Goal: Task Accomplishment & Management: Complete application form

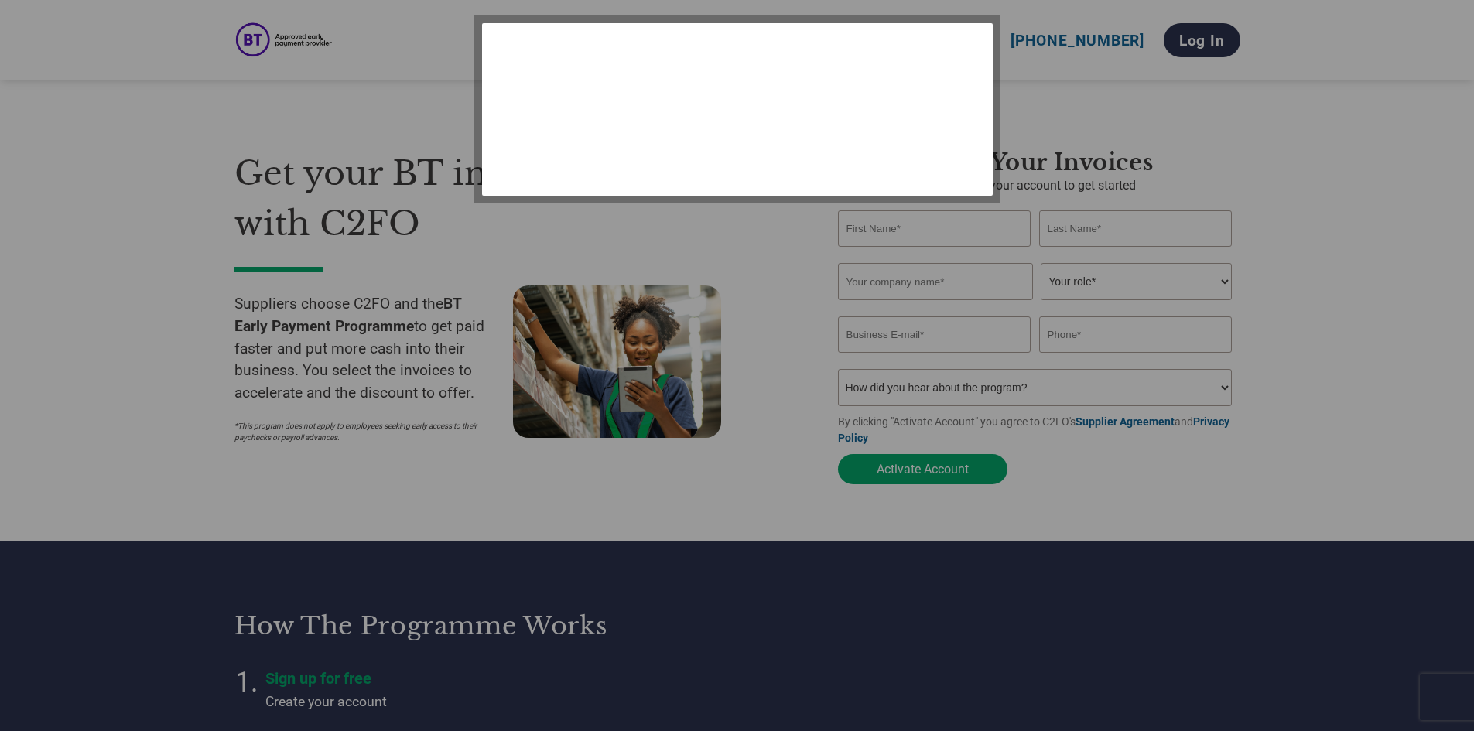
select select "en-[GEOGRAPHIC_DATA]"
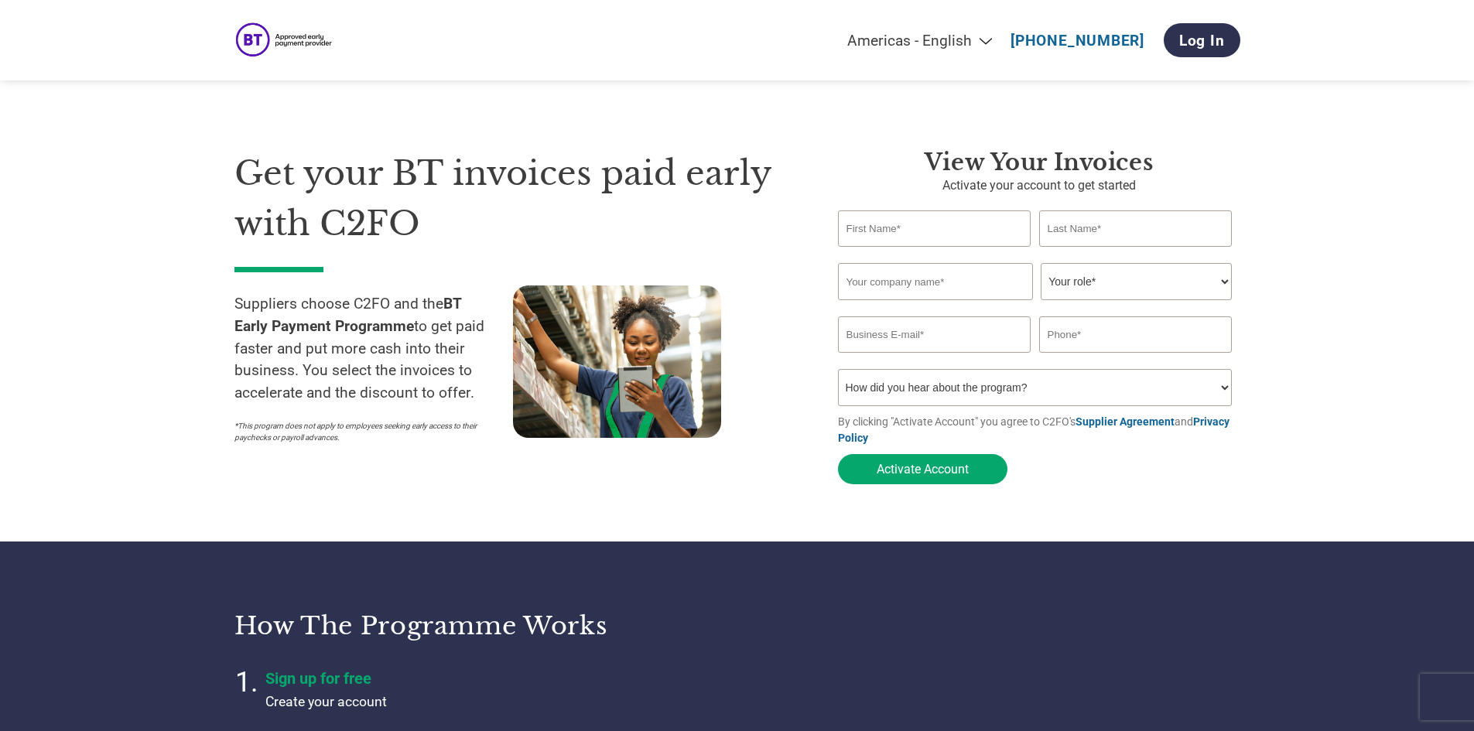
click at [892, 234] on input "text" at bounding box center [934, 228] width 193 height 36
type input "Mario"
type input "Lazarou"
type input "Havas-Finance-AR@havasmn.com"
type input "07763617326"
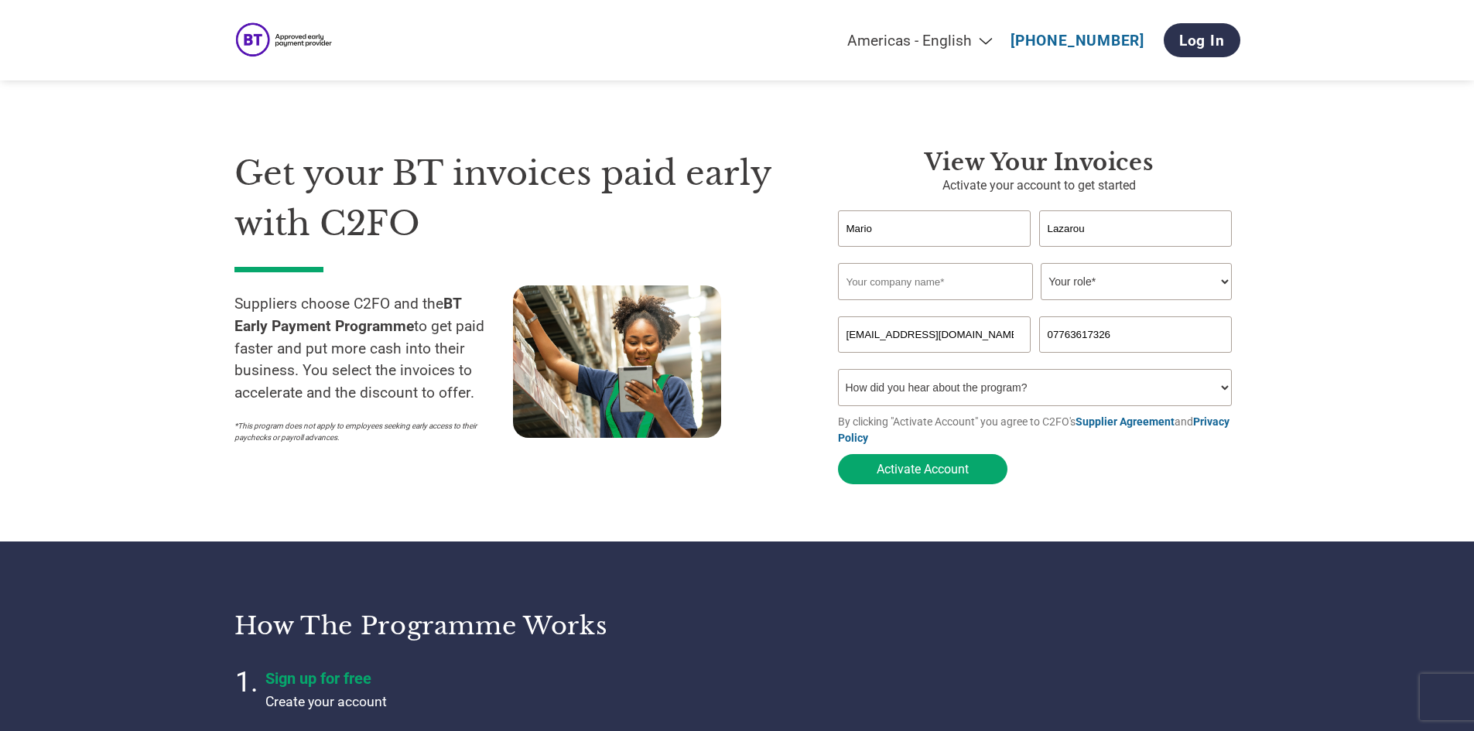
click at [853, 272] on input "text" at bounding box center [935, 281] width 195 height 37
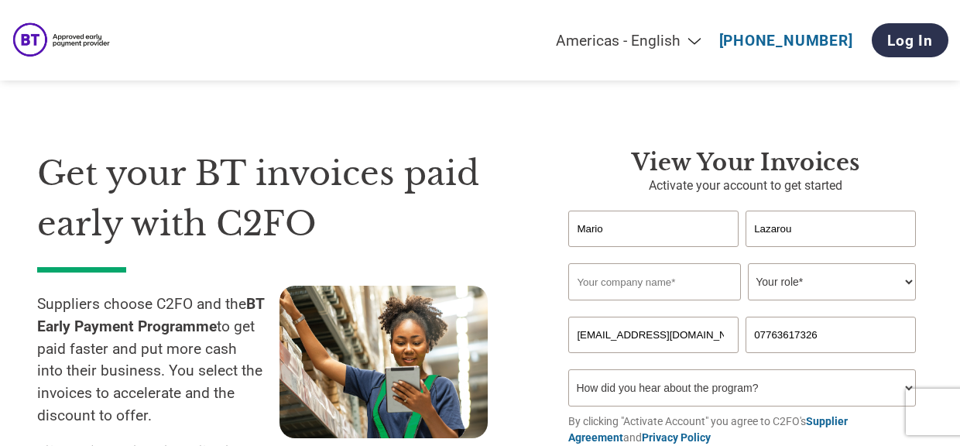
click at [607, 280] on input "text" at bounding box center [654, 281] width 173 height 37
type input "Havas Play"
click at [782, 270] on select "Your role* CFO Controller Credit Manager Finance Director Treasurer CEO Preside…" at bounding box center [831, 281] width 168 height 37
select select "ACCOUNTS_RECEIVABLE"
click at [747, 265] on select "Your role* CFO Controller Credit Manager Finance Director Treasurer CEO Preside…" at bounding box center [831, 281] width 168 height 37
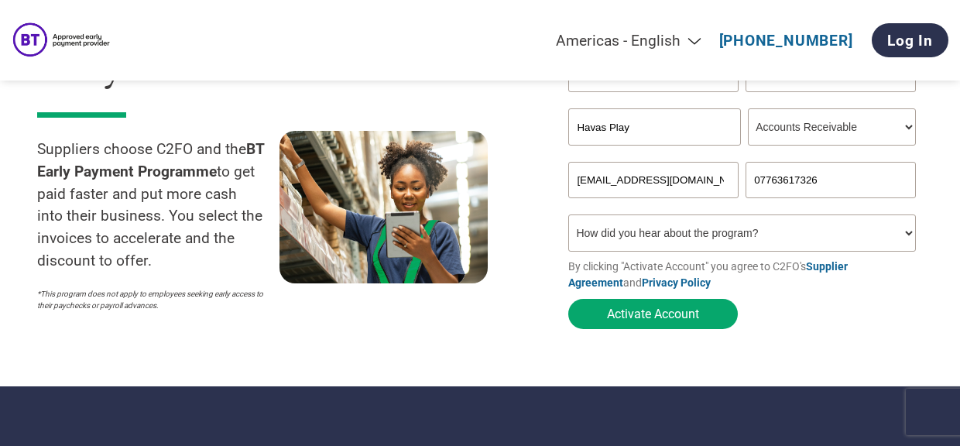
scroll to position [77, 0]
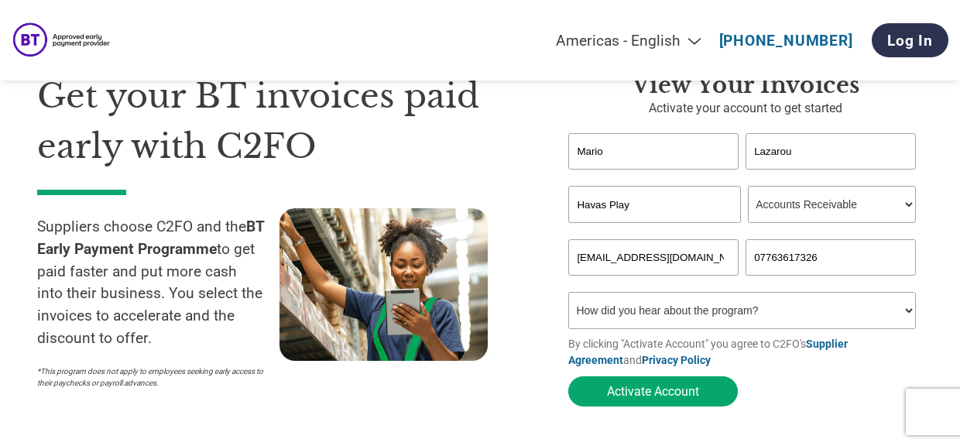
click at [616, 316] on select "How did you hear about the program? Received a letter Email Social Media Online…" at bounding box center [741, 310] width 347 height 37
select select "Email"
click at [568, 296] on select "How did you hear about the program? Received a letter Email Social Media Online…" at bounding box center [741, 310] width 347 height 37
click at [852, 262] on input "07763617326" at bounding box center [830, 257] width 170 height 36
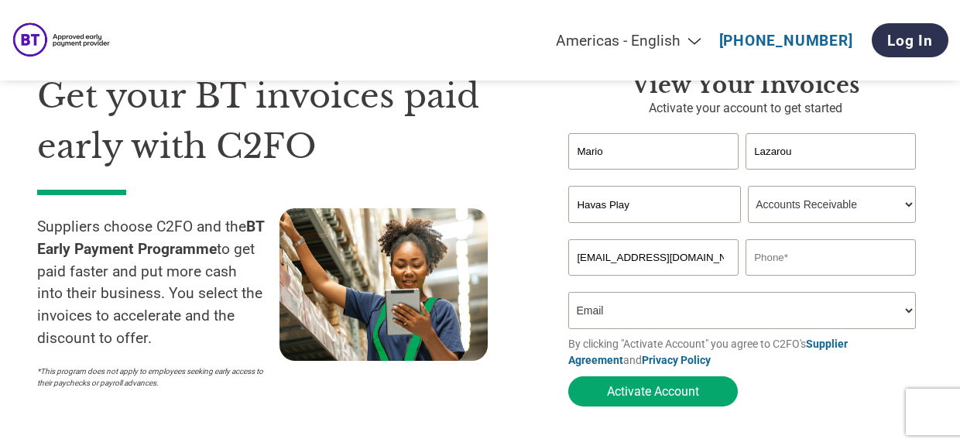
click at [827, 269] on input "text" at bounding box center [830, 257] width 170 height 36
paste input "0) 20 3793 3800"
click at [765, 261] on input "0) 20 3793 3800" at bounding box center [830, 257] width 170 height 36
click at [708, 259] on input "Havas-Finance-AR@havasmn.com" at bounding box center [653, 257] width 170 height 36
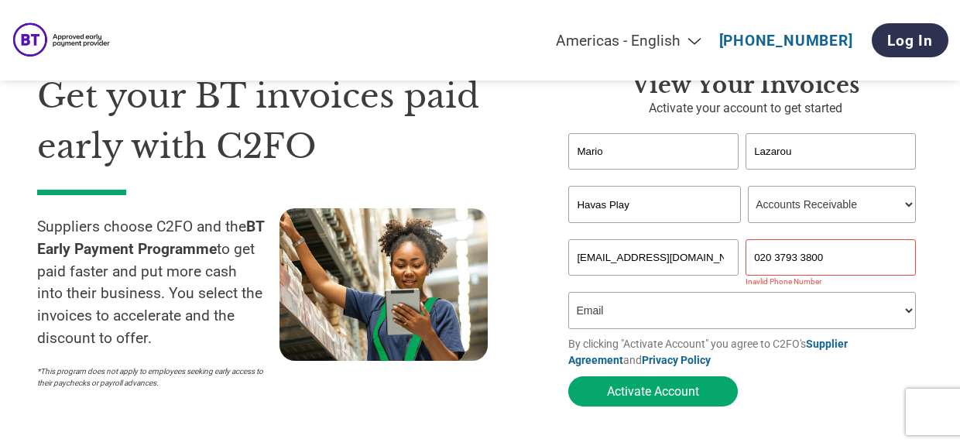
drag, startPoint x: 729, startPoint y: 261, endPoint x: 494, endPoint y: 260, distance: 235.2
click at [494, 260] on div "Get your BT invoices paid early with C2FO Suppliers choose C2FO and the BT Earl…" at bounding box center [479, 211] width 885 height 405
click at [514, 352] on div at bounding box center [400, 302] width 242 height 188
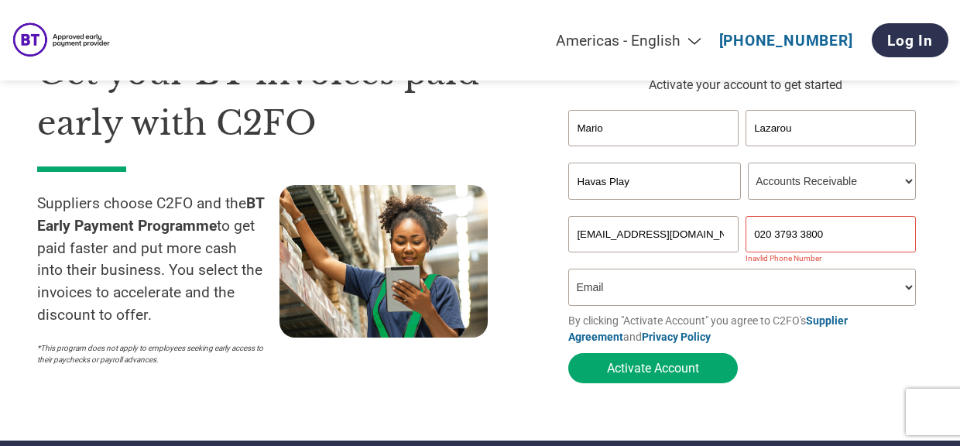
scroll to position [77, 0]
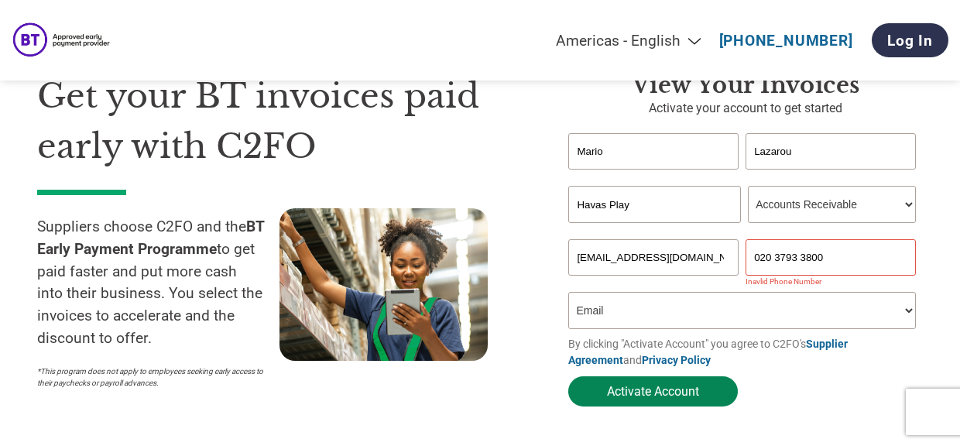
click at [710, 392] on button "Activate Account" at bounding box center [652, 391] width 169 height 30
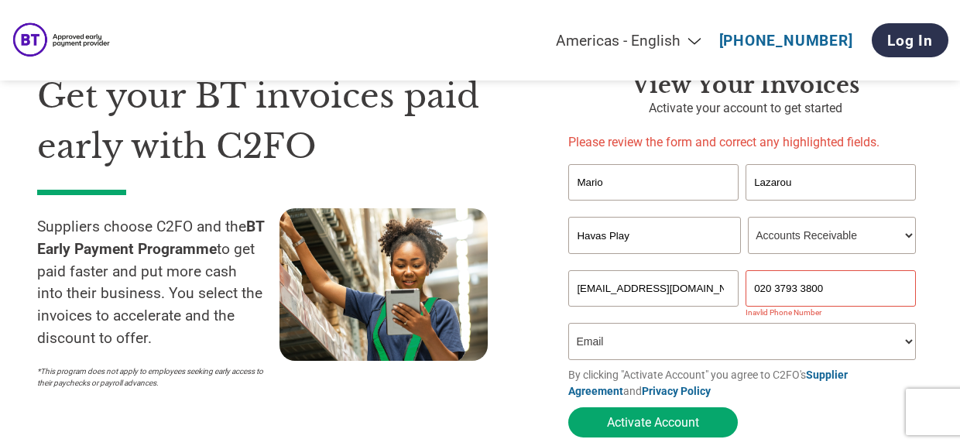
click at [772, 292] on input "020 3793 3800" at bounding box center [830, 288] width 170 height 36
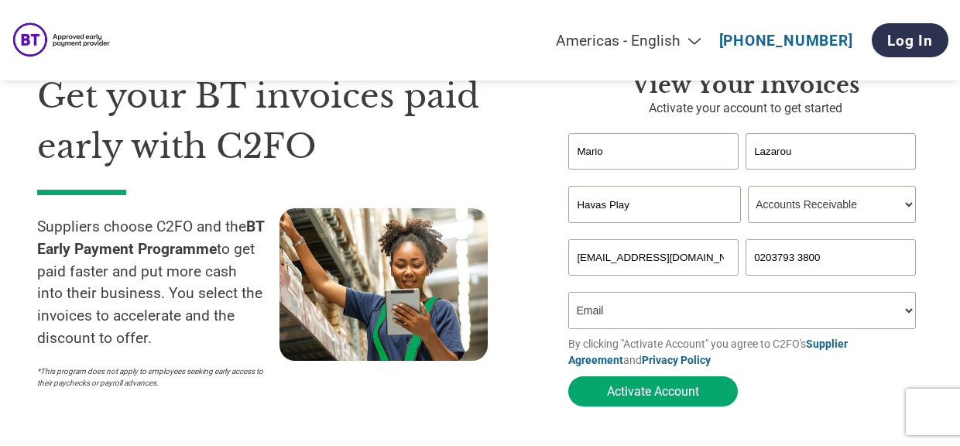
click at [797, 264] on input "0203793 3800" at bounding box center [830, 257] width 170 height 36
type input "02037933800"
click at [655, 399] on button "Activate Account" at bounding box center [652, 391] width 169 height 30
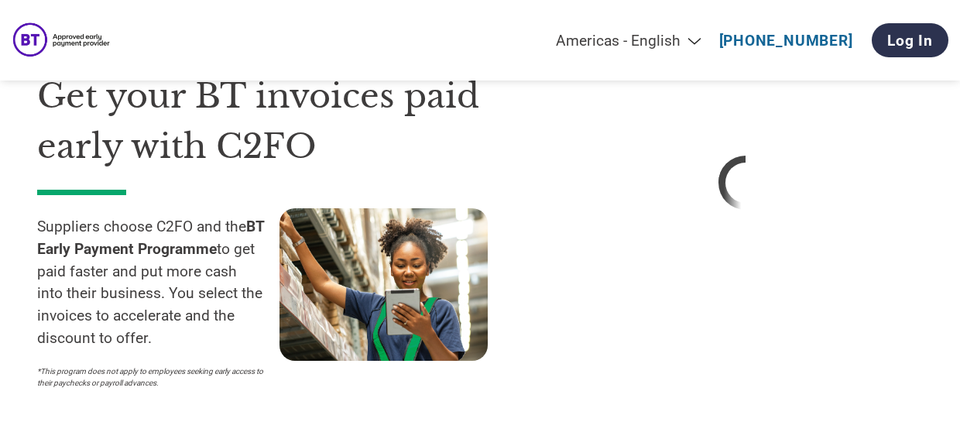
select select "en-[GEOGRAPHIC_DATA]"
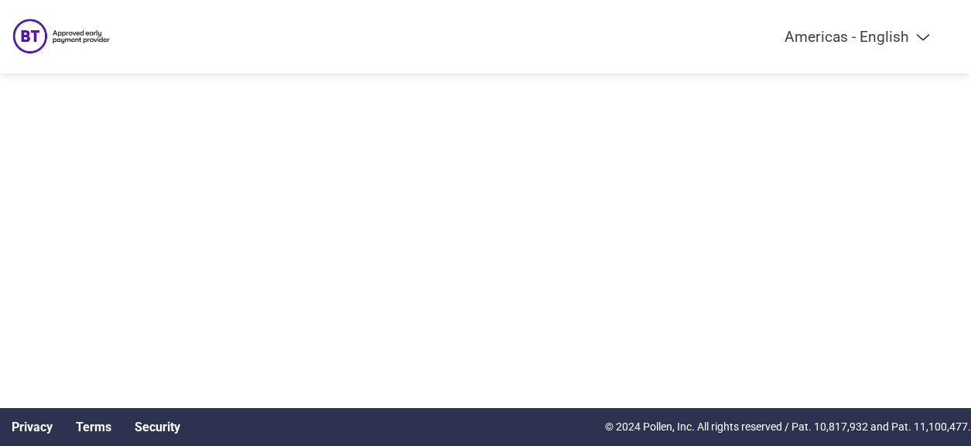
select select "en-[GEOGRAPHIC_DATA]"
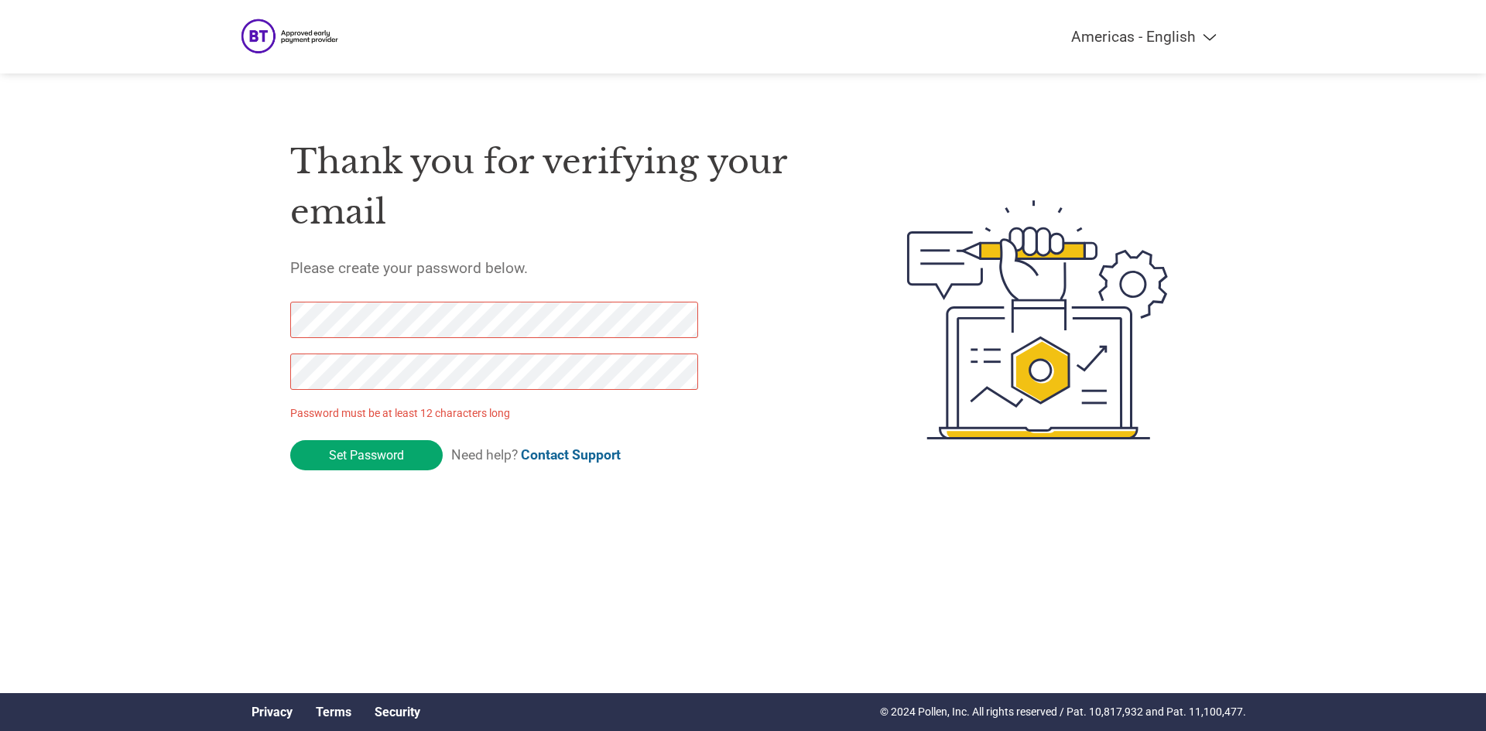
click at [336, 445] on html "Americas - English Américas - Español [GEOGRAPHIC_DATA] - Português Amériques -…" at bounding box center [743, 289] width 1486 height 578
click at [272, 322] on div "Thank you for verifying your email Please create your password below. Password …" at bounding box center [743, 320] width 1006 height 410
click at [245, 409] on div "Thank you for verifying your email Please create your password below. Password …" at bounding box center [743, 320] width 1006 height 410
click at [275, 323] on div "Thank you for verifying your email Please create your password below. Password …" at bounding box center [743, 320] width 1006 height 410
click at [383, 445] on div "Thank you for verifying your email Please create your password below. Password …" at bounding box center [561, 320] width 543 height 410
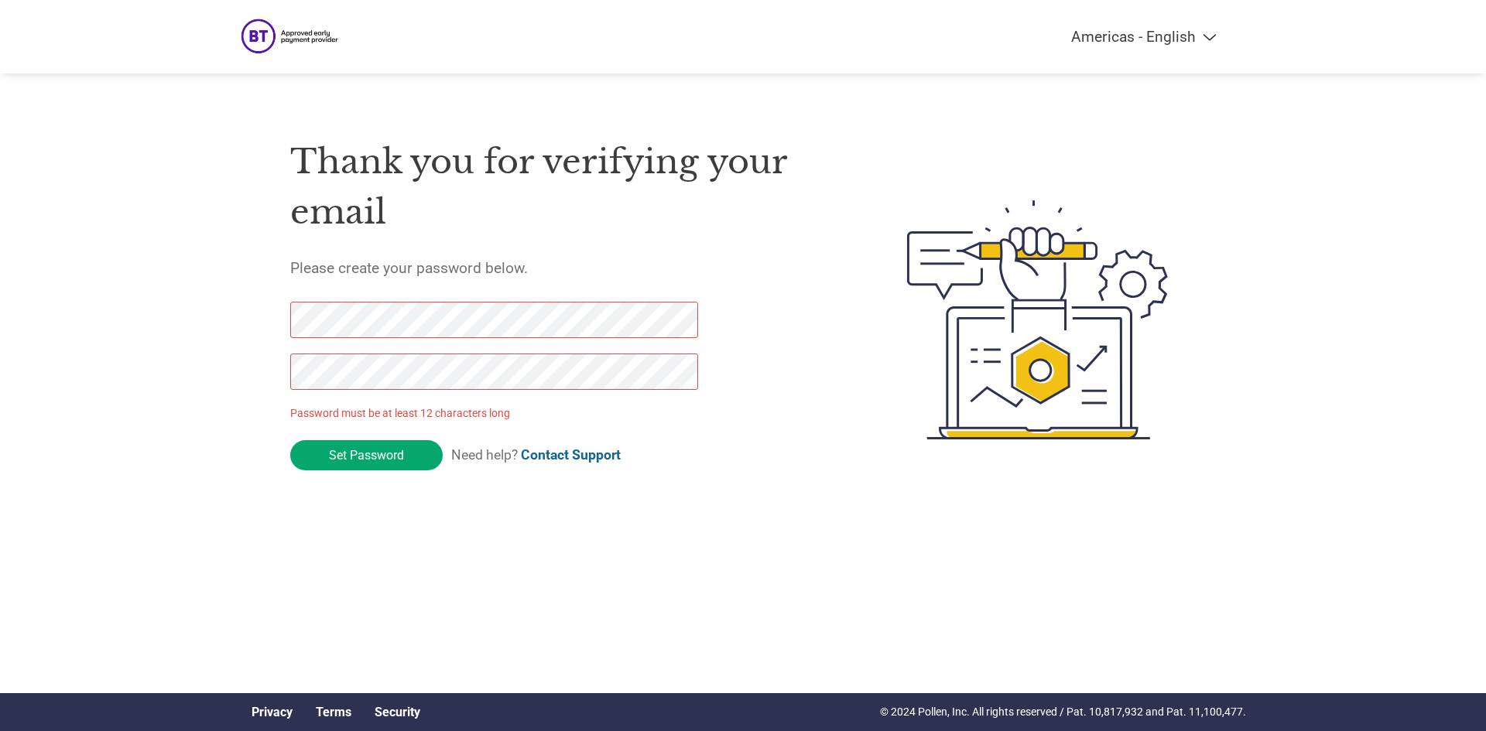
click at [250, 379] on div "Thank you for verifying your email Please create your password below. Password …" at bounding box center [743, 320] width 1006 height 410
click at [371, 445] on input "Set Password" at bounding box center [366, 455] width 152 height 30
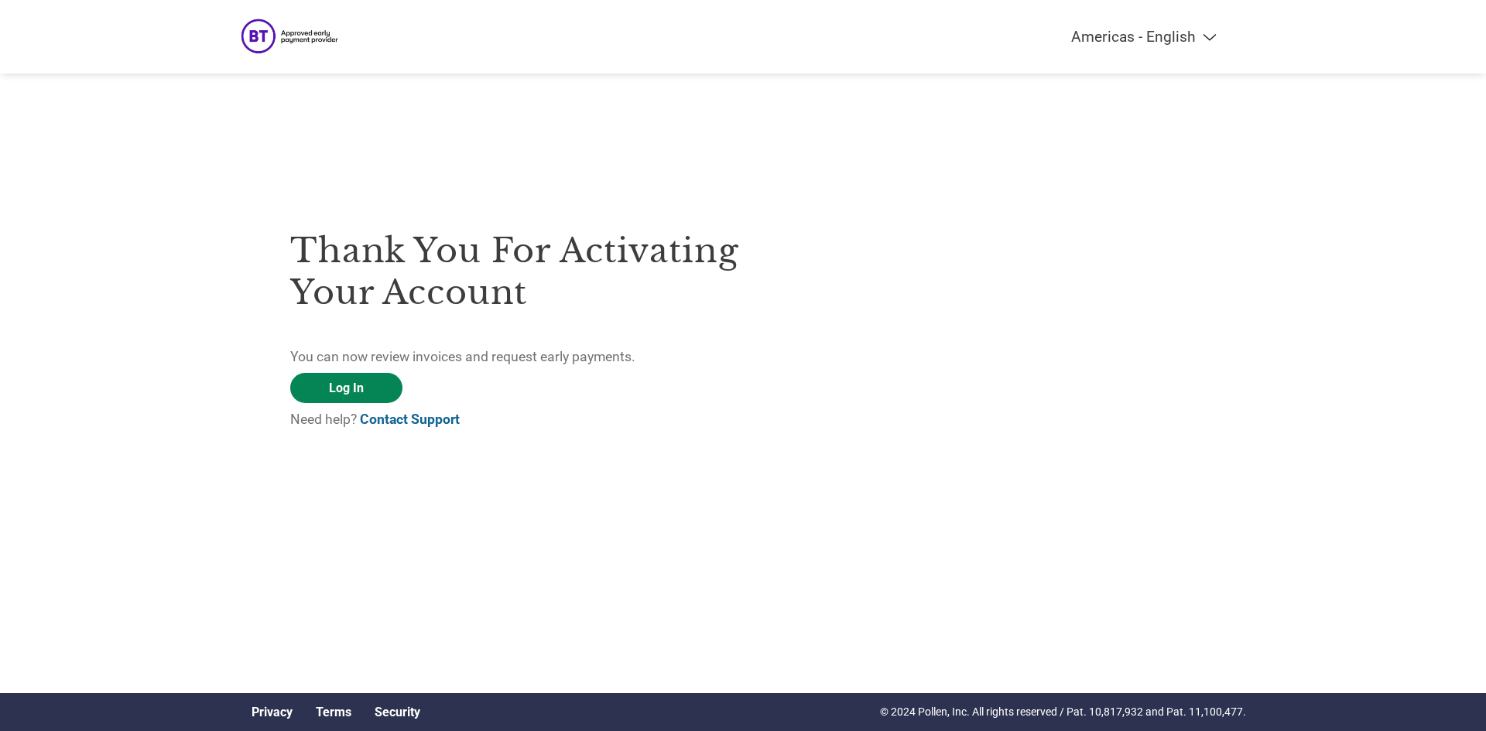
click at [368, 385] on link "Log In" at bounding box center [346, 388] width 112 height 30
